Goal: Obtain resource: Download file/media

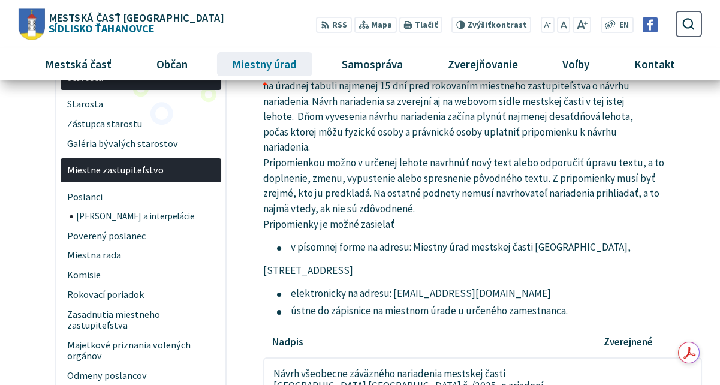
scroll to position [180, 0]
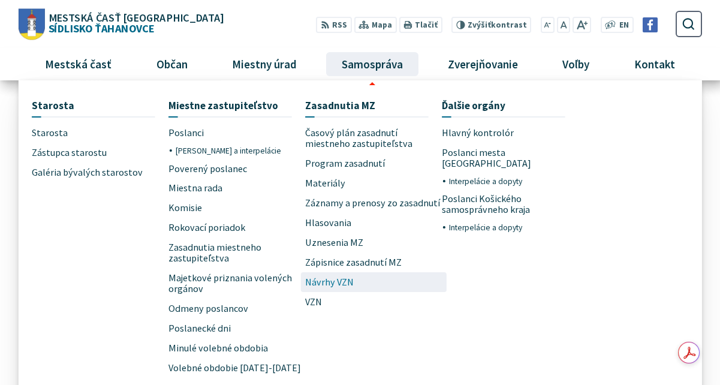
click at [330, 279] on span "Návrhy VZN" at bounding box center [329, 282] width 49 height 20
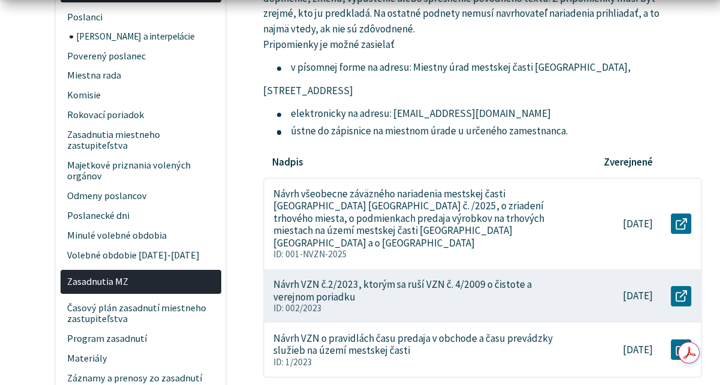
scroll to position [420, 0]
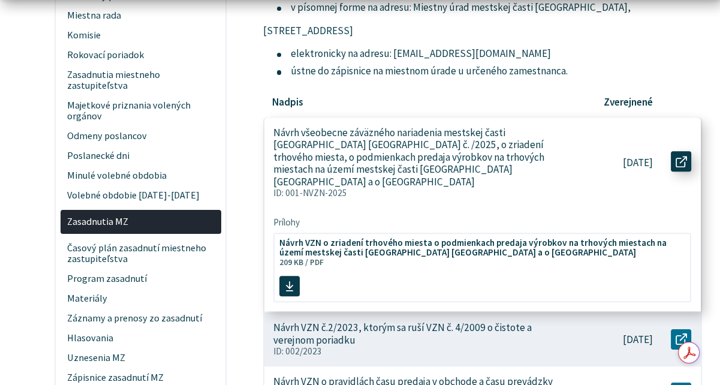
click at [683, 157] on icon at bounding box center [681, 161] width 11 height 11
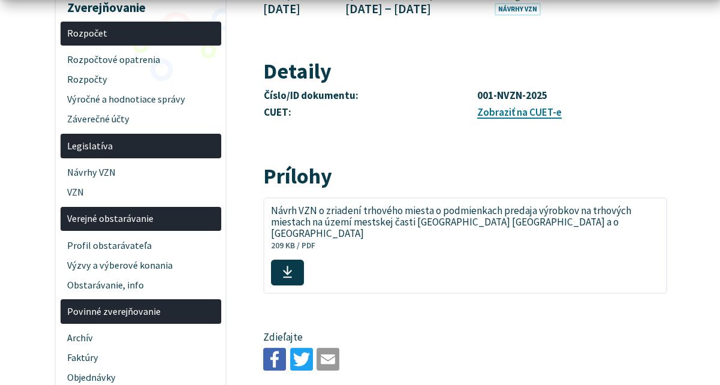
scroll to position [480, 0]
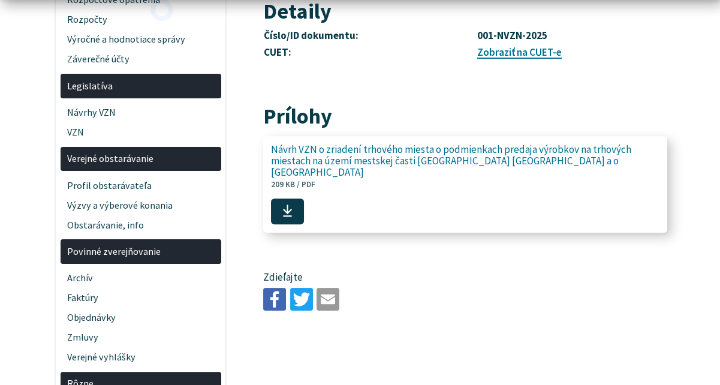
click at [489, 144] on span "Návrh VZN o zriadení trhového miesta o podmienkach predaja výrobkov na trhových…" at bounding box center [458, 161] width 375 height 34
